Goal: Information Seeking & Learning: Learn about a topic

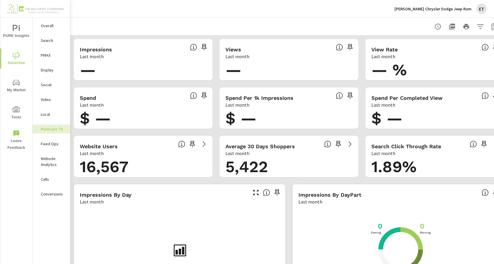
click at [445, 7] on p "Landers Chrysler Dodge Jeep Ram" at bounding box center [433, 8] width 77 height 5
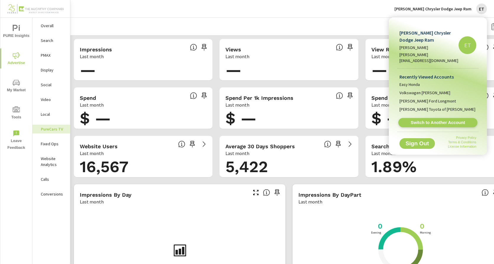
click at [429, 120] on span "Switch to Another Account" at bounding box center [438, 123] width 72 height 6
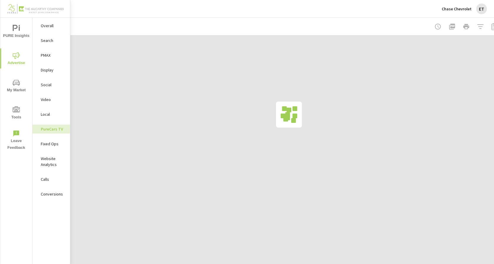
click at [43, 41] on p "Search" at bounding box center [53, 41] width 25 height 6
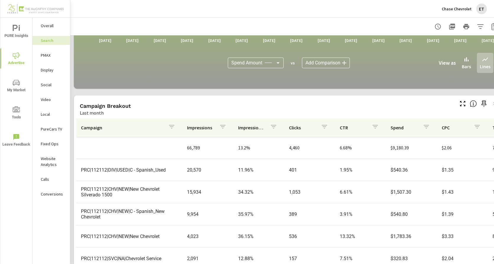
scroll to position [406, 0]
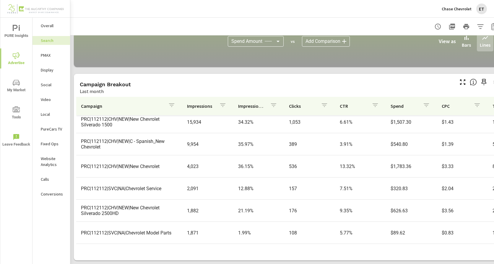
scroll to position [59, 0]
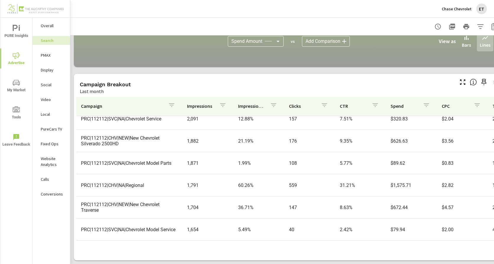
scroll to position [148, 0]
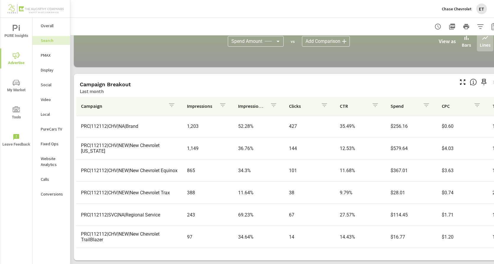
scroll to position [292, 0]
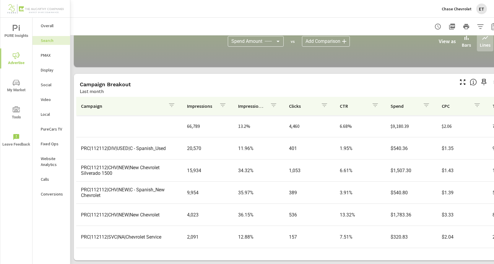
click at [51, 56] on p "PMAX" at bounding box center [53, 55] width 25 height 6
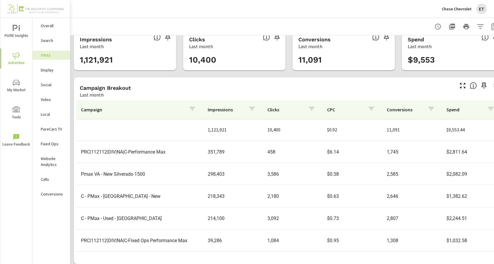
scroll to position [18, 0]
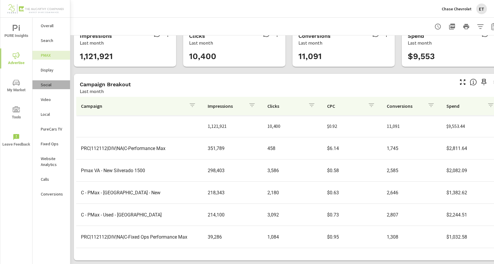
click at [52, 85] on p "Social" at bounding box center [53, 85] width 25 height 6
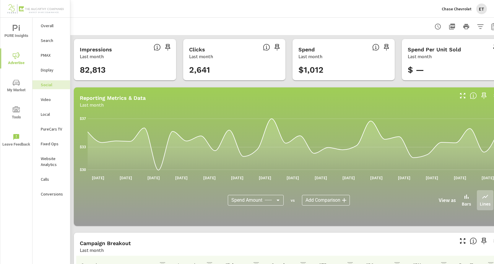
click at [462, 8] on p "Chase Chevrolet" at bounding box center [457, 8] width 30 height 5
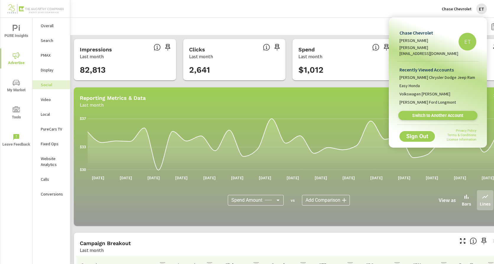
click at [427, 113] on span "Switch to Another Account" at bounding box center [438, 116] width 72 height 6
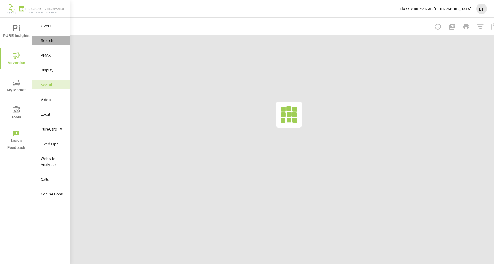
click at [51, 37] on div "Search" at bounding box center [52, 40] width 38 height 9
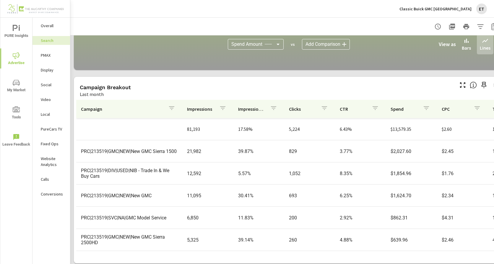
scroll to position [406, 0]
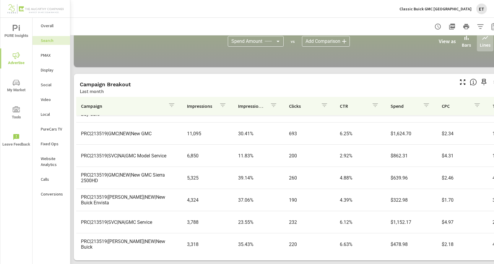
scroll to position [89, 0]
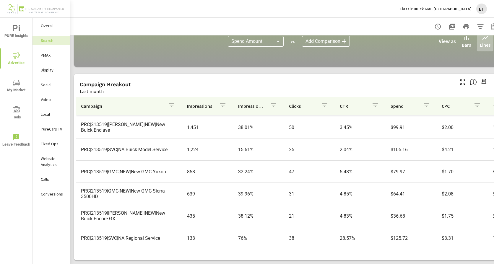
scroll to position [56, 0]
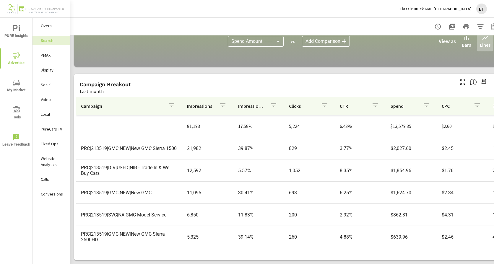
scroll to position [376, 0]
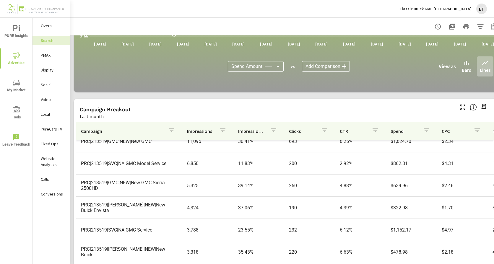
scroll to position [89, 0]
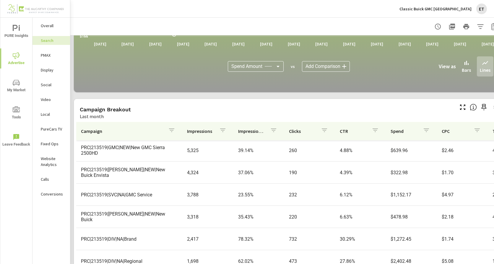
scroll to position [118, 0]
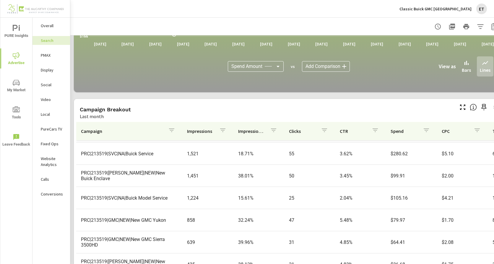
scroll to position [266, 0]
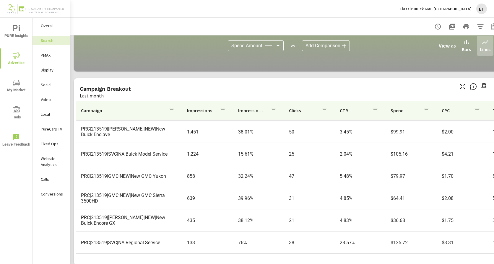
scroll to position [406, 0]
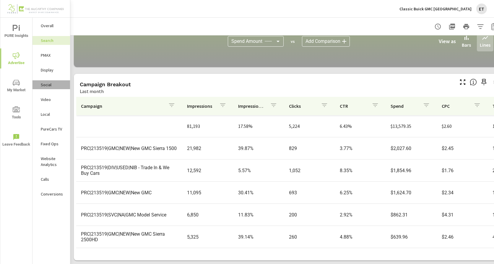
click at [49, 86] on p "Social" at bounding box center [53, 85] width 25 height 6
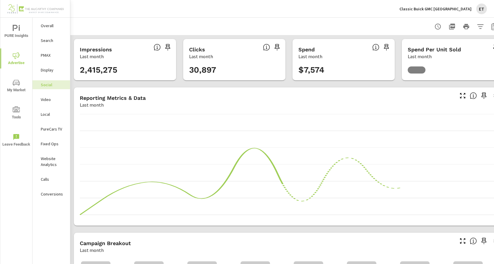
scroll to position [164, 0]
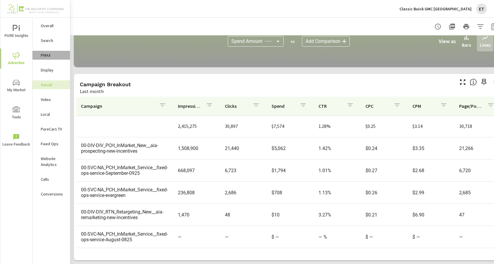
click at [42, 58] on p "PMAX" at bounding box center [53, 55] width 25 height 6
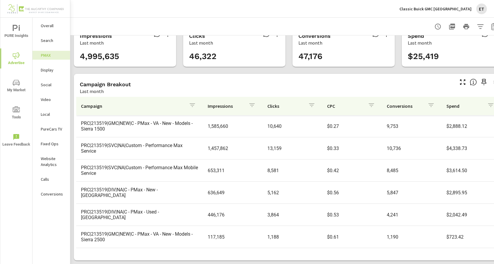
scroll to position [52, 0]
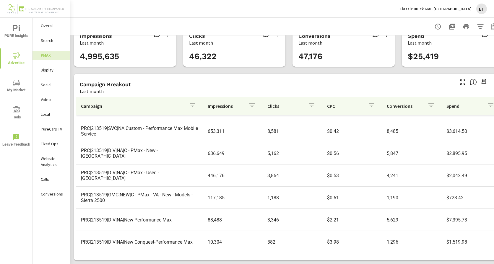
scroll to position [66, 0]
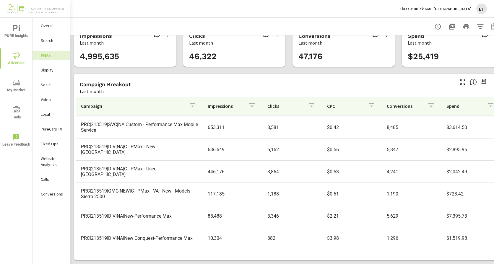
click at [55, 72] on p "Display" at bounding box center [53, 70] width 25 height 6
